Goal: Check status

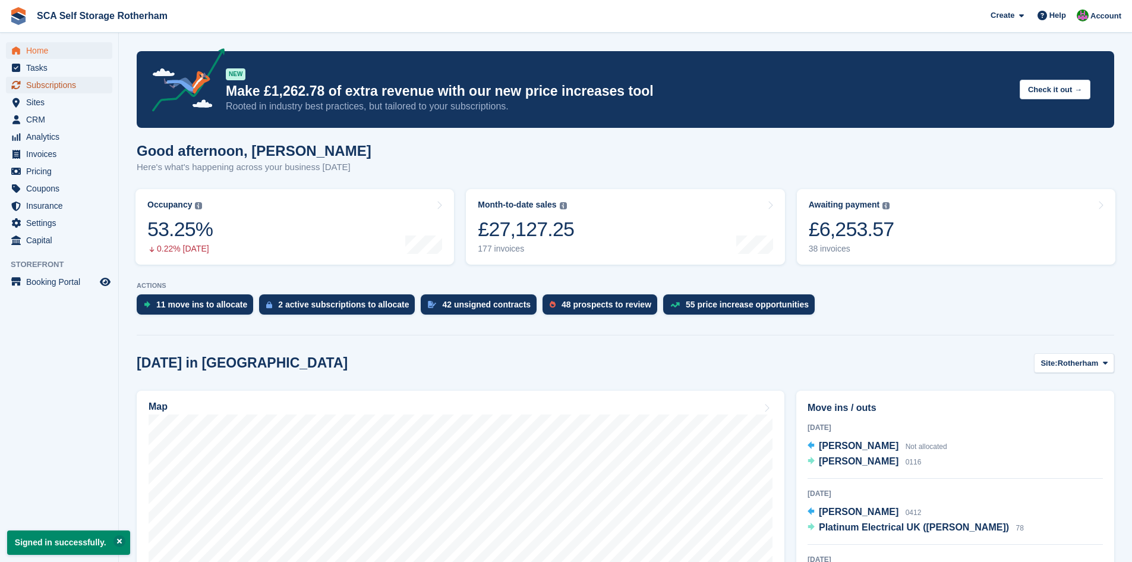
click at [38, 89] on span "Subscriptions" at bounding box center [61, 85] width 71 height 17
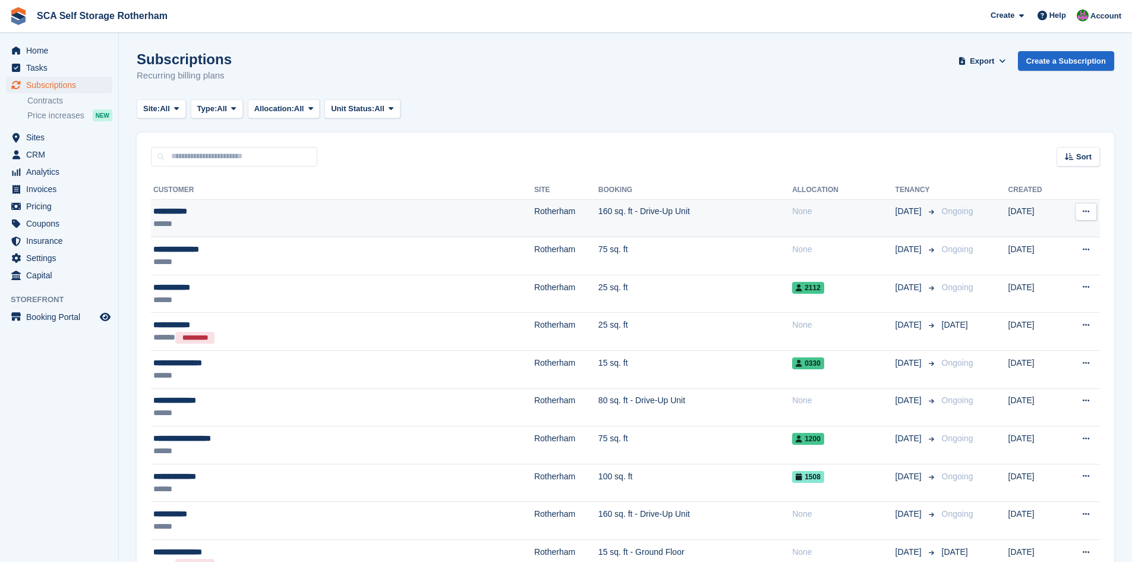
click at [202, 218] on div "******" at bounding box center [275, 224] width 244 height 12
